Goal: Task Accomplishment & Management: Manage account settings

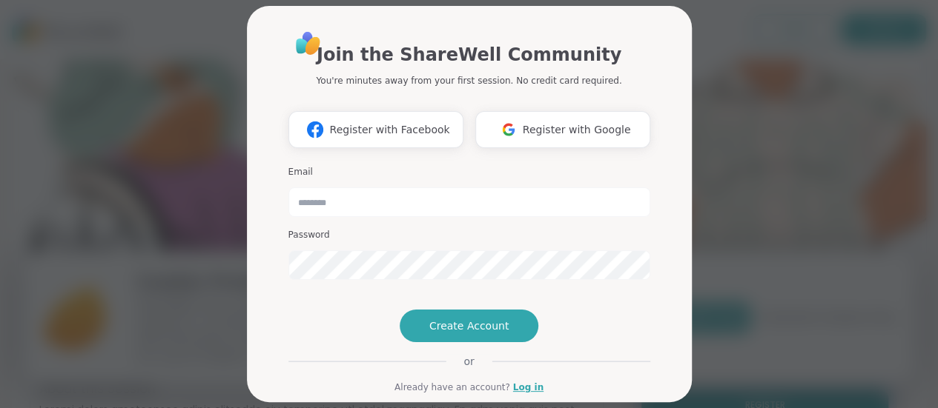
click at [741, 172] on div "Join the ShareWell Community You're minutes away from your first session. No cr…" at bounding box center [469, 204] width 920 height 408
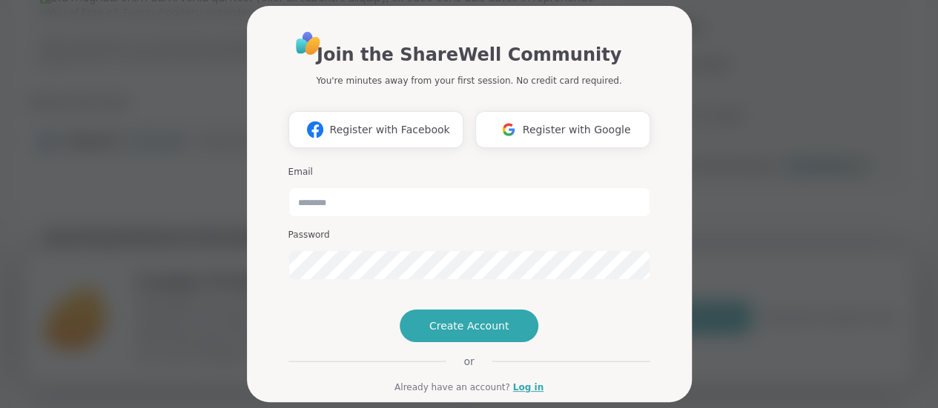
scroll to position [596, 0]
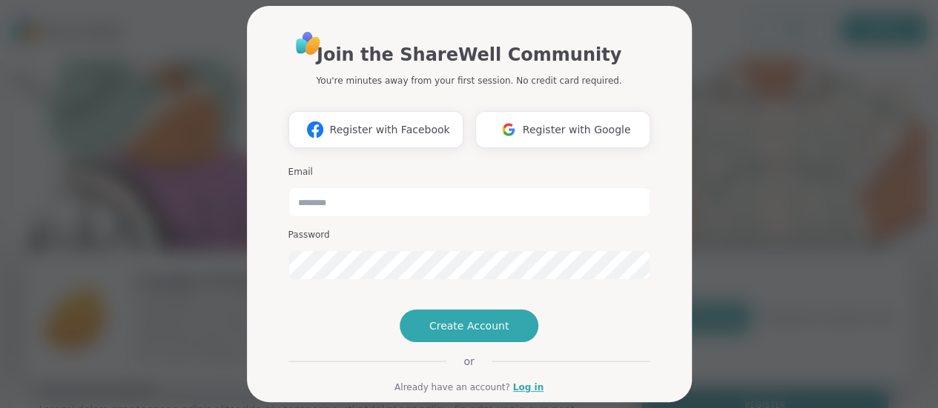
click at [535, 248] on div "Password" at bounding box center [469, 254] width 362 height 51
click at [345, 210] on input "email" at bounding box center [469, 203] width 362 height 30
type input "**********"
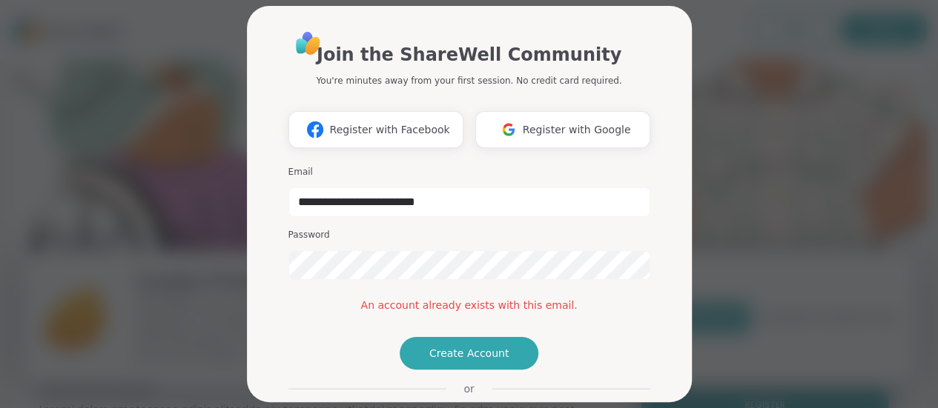
click at [663, 382] on div "**********" at bounding box center [469, 204] width 445 height 397
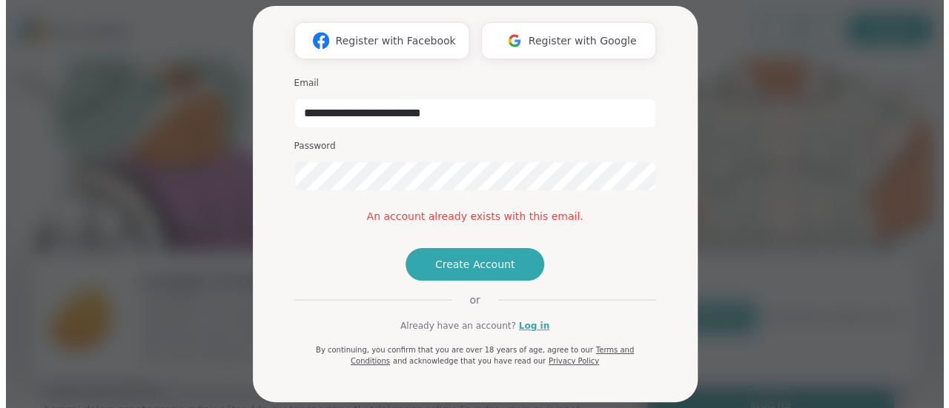
scroll to position [140, 0]
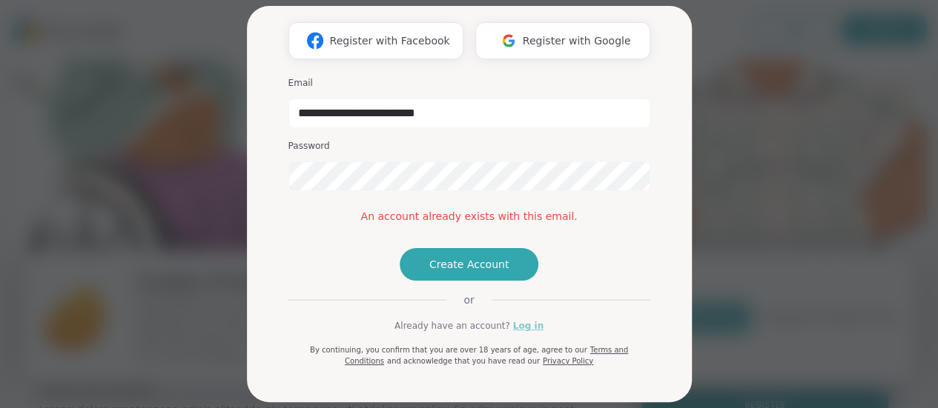
click at [520, 331] on link "Log in" at bounding box center [528, 325] width 30 height 13
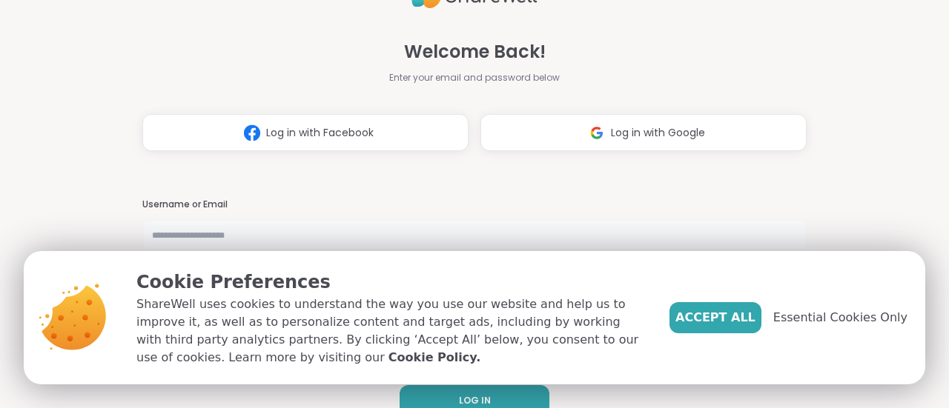
type input "**********"
click at [746, 320] on span "Accept All" at bounding box center [715, 318] width 80 height 18
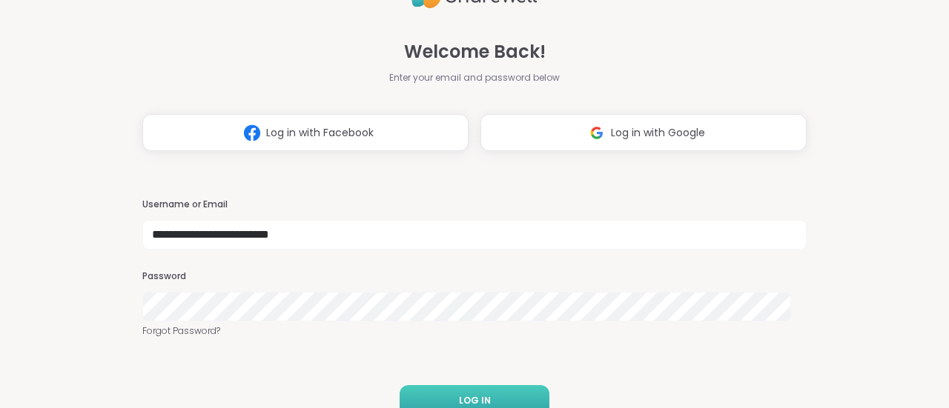
click at [494, 397] on button "LOG IN" at bounding box center [475, 400] width 150 height 31
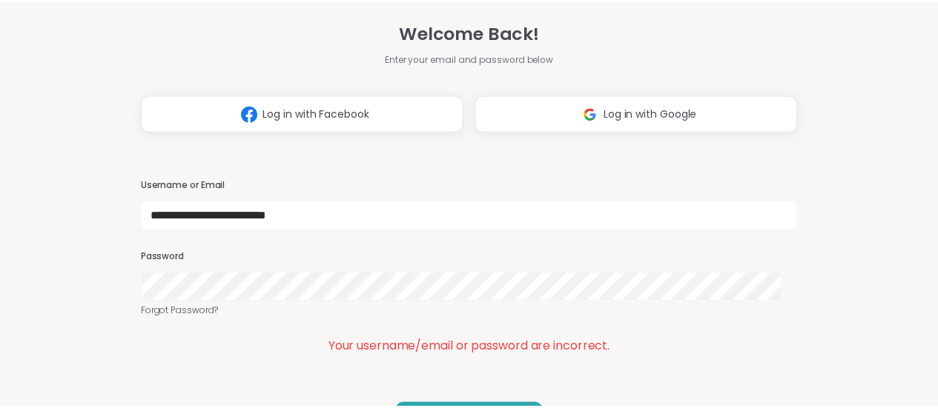
scroll to position [46, 0]
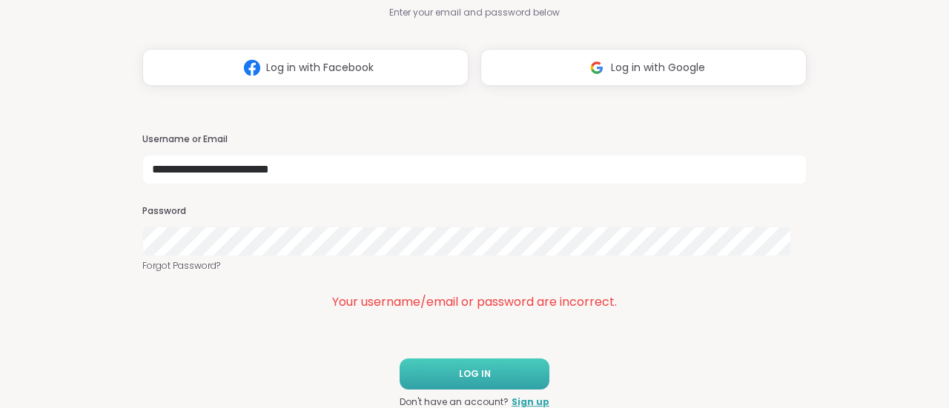
click at [501, 368] on button "LOG IN" at bounding box center [475, 374] width 150 height 31
click at [323, 68] on span "Log in with Facebook" at bounding box center [319, 68] width 107 height 16
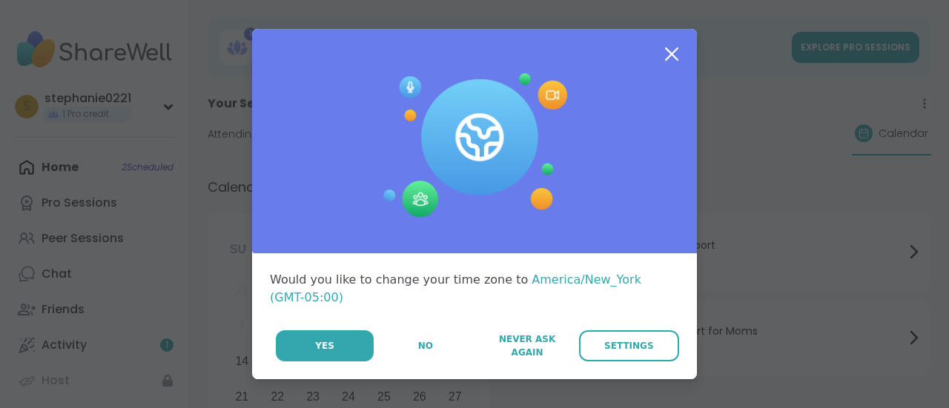
click at [630, 340] on span "Settings" at bounding box center [629, 346] width 50 height 13
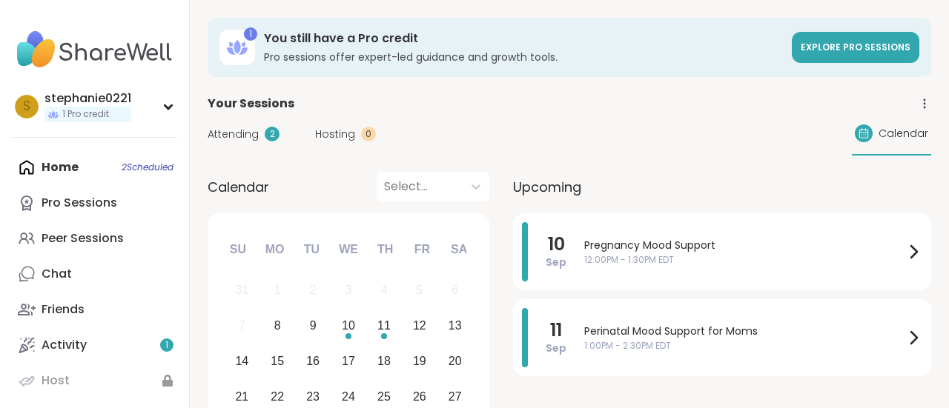
select select "**"
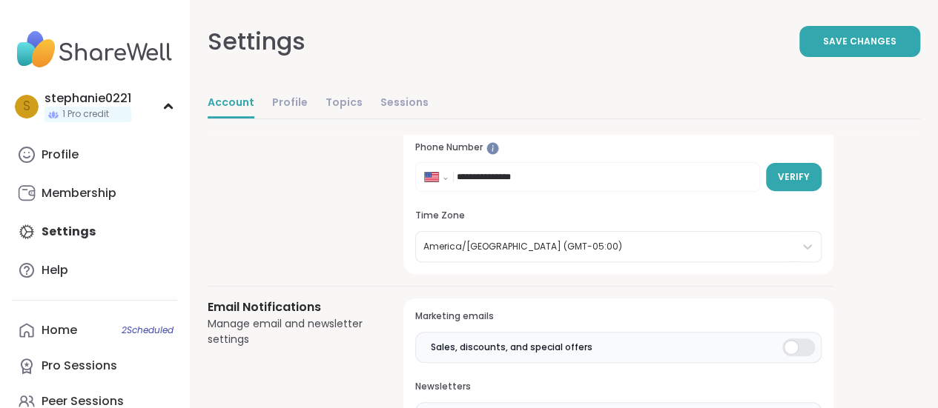
scroll to position [182, 0]
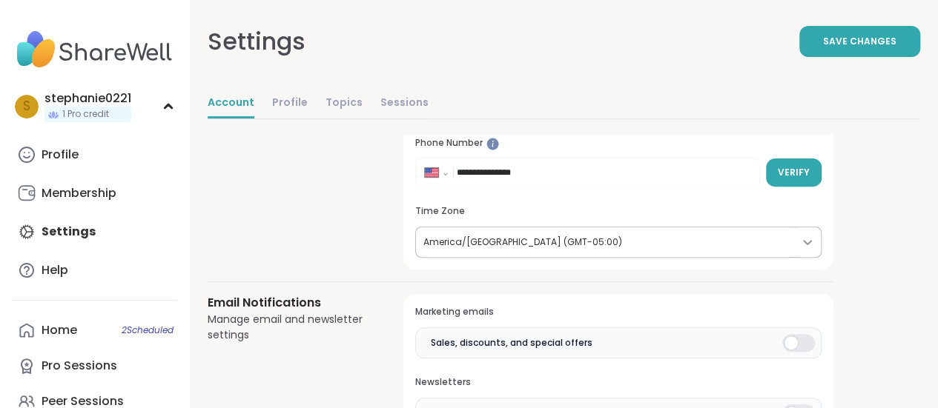
click at [812, 232] on div at bounding box center [807, 242] width 27 height 27
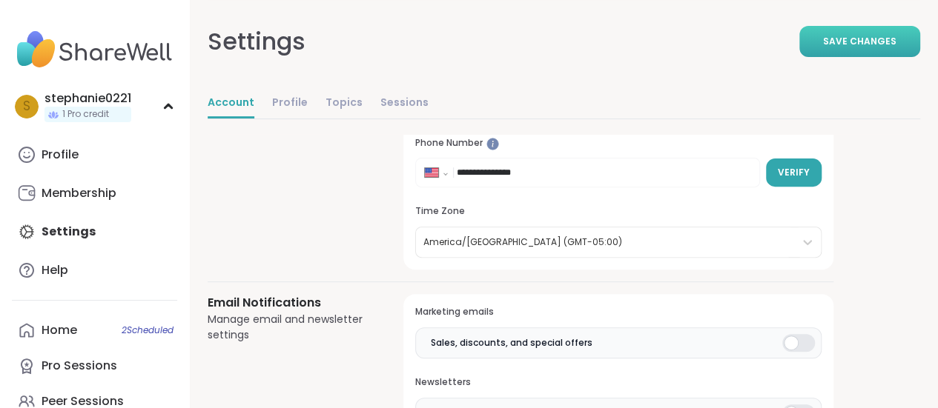
click at [864, 39] on span "Save Changes" at bounding box center [859, 41] width 73 height 13
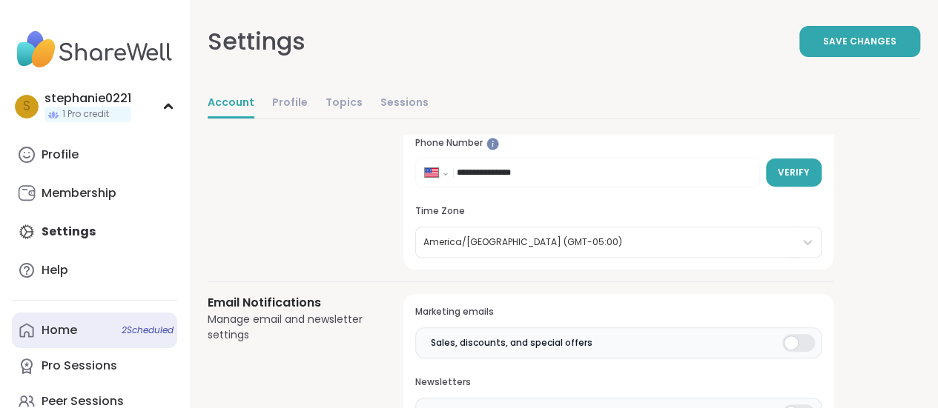
click at [118, 327] on link "Home 2 Scheduled" at bounding box center [94, 331] width 165 height 36
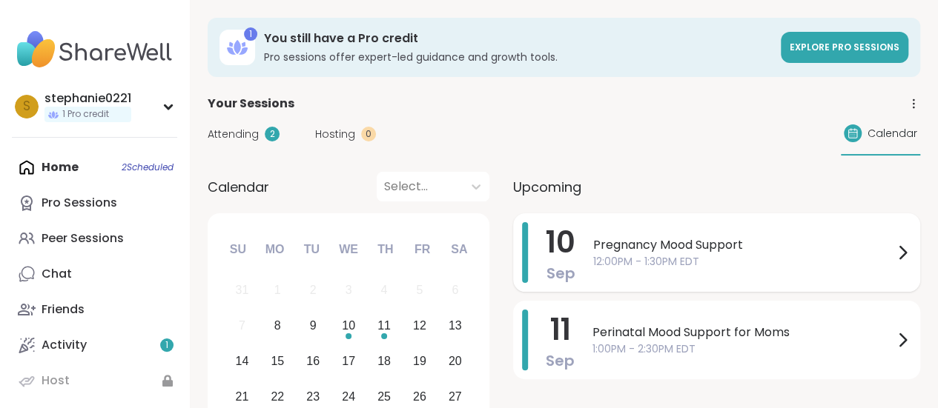
click at [897, 251] on icon at bounding box center [902, 253] width 18 height 18
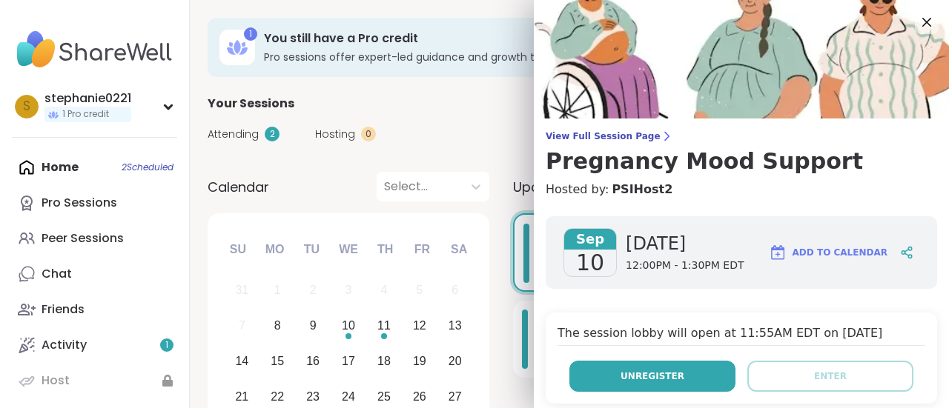
click at [640, 387] on button "Unregister" at bounding box center [652, 376] width 166 height 31
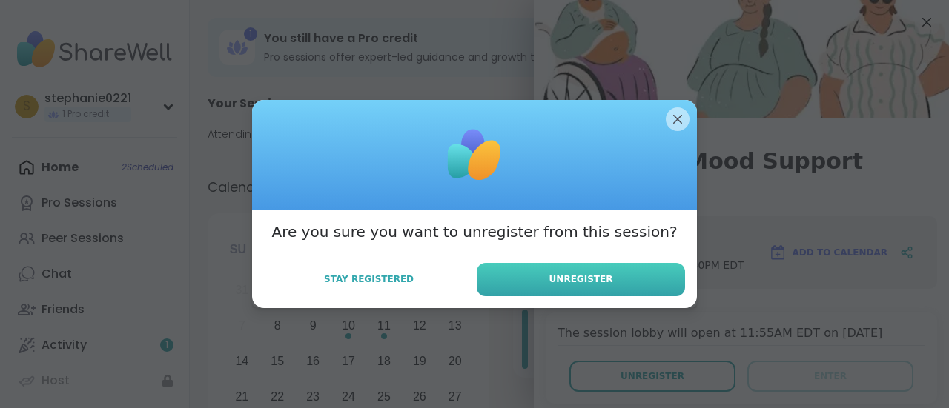
click at [587, 291] on button "Unregister" at bounding box center [581, 279] width 208 height 33
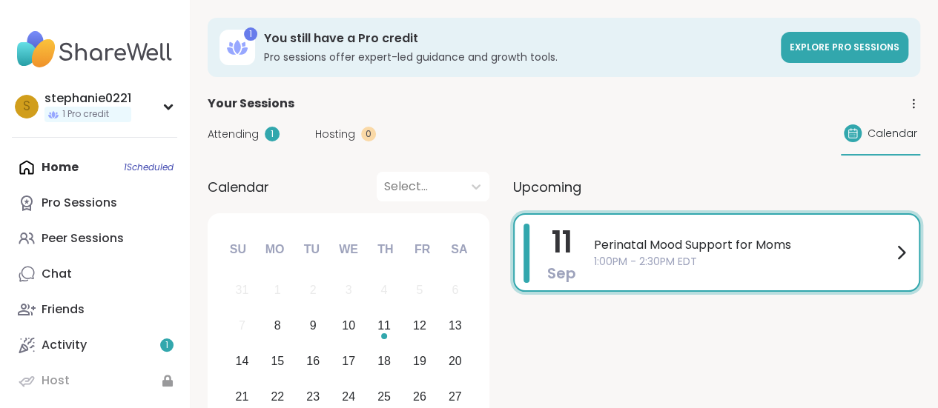
click at [904, 254] on icon at bounding box center [901, 253] width 18 height 18
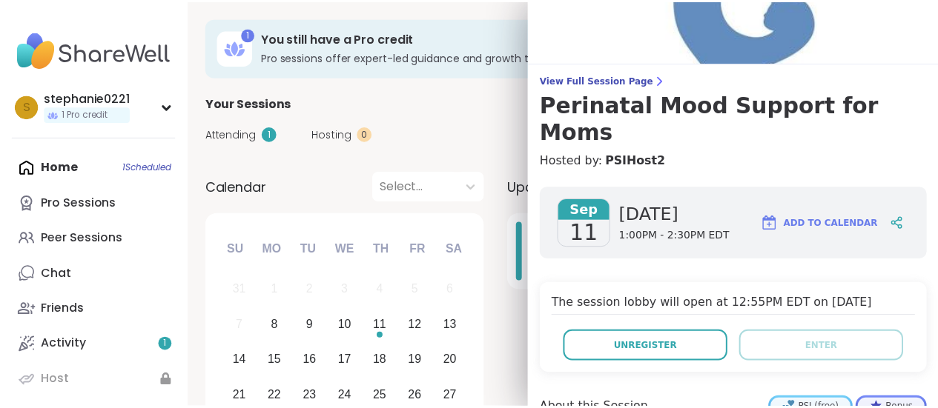
scroll to position [58, 0]
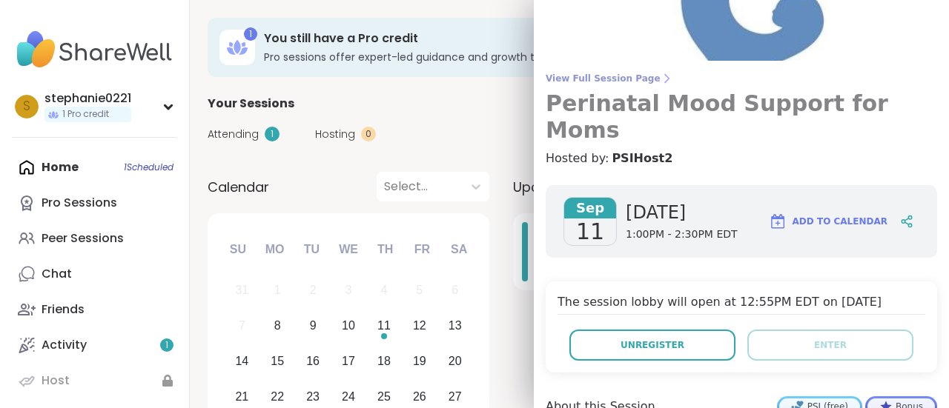
click at [600, 76] on span "View Full Session Page" at bounding box center [741, 79] width 391 height 12
